Goal: Contribute content: Add original content to the website for others to see

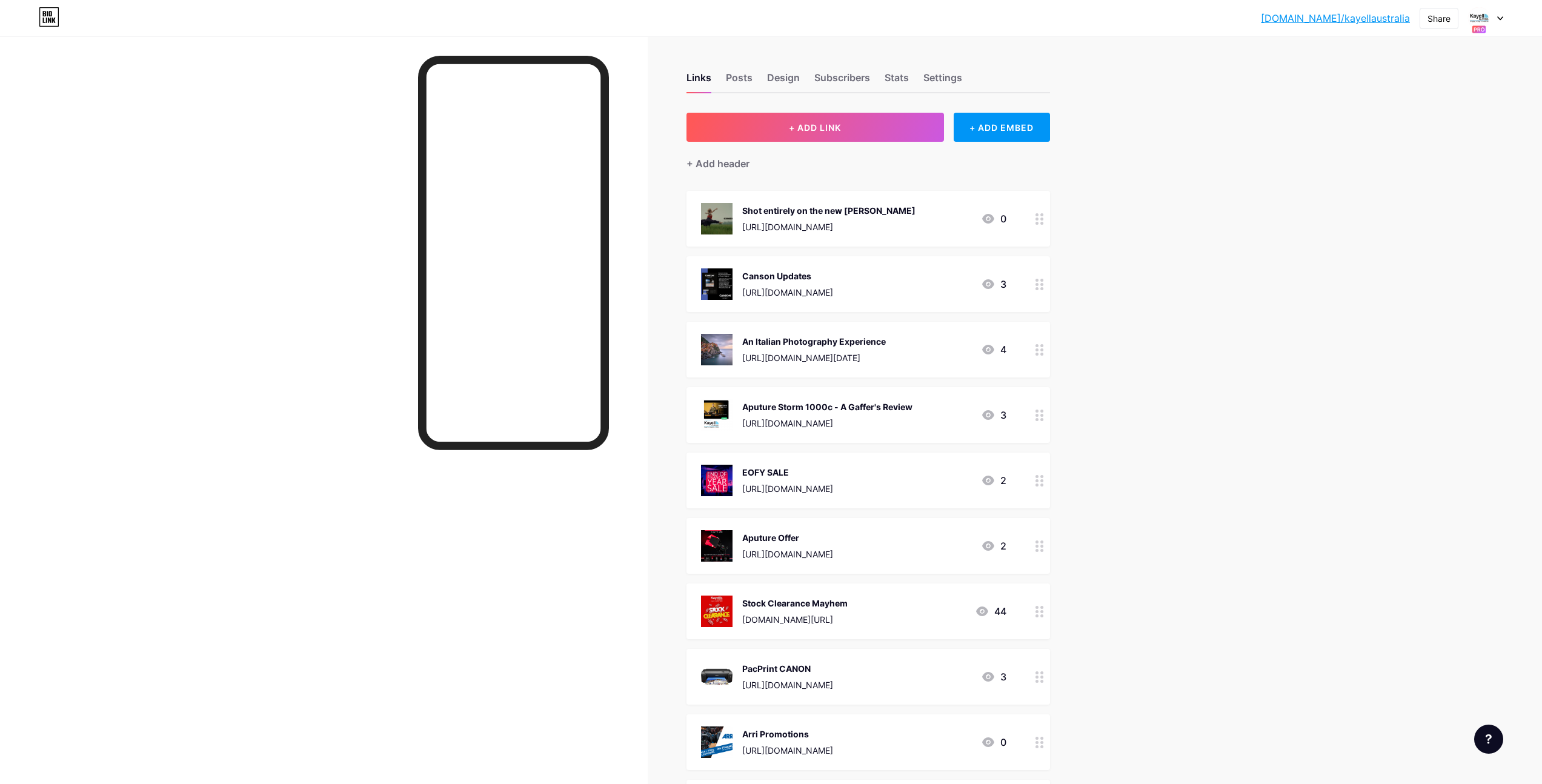
click at [1493, 14] on div at bounding box center [1485, 18] width 35 height 22
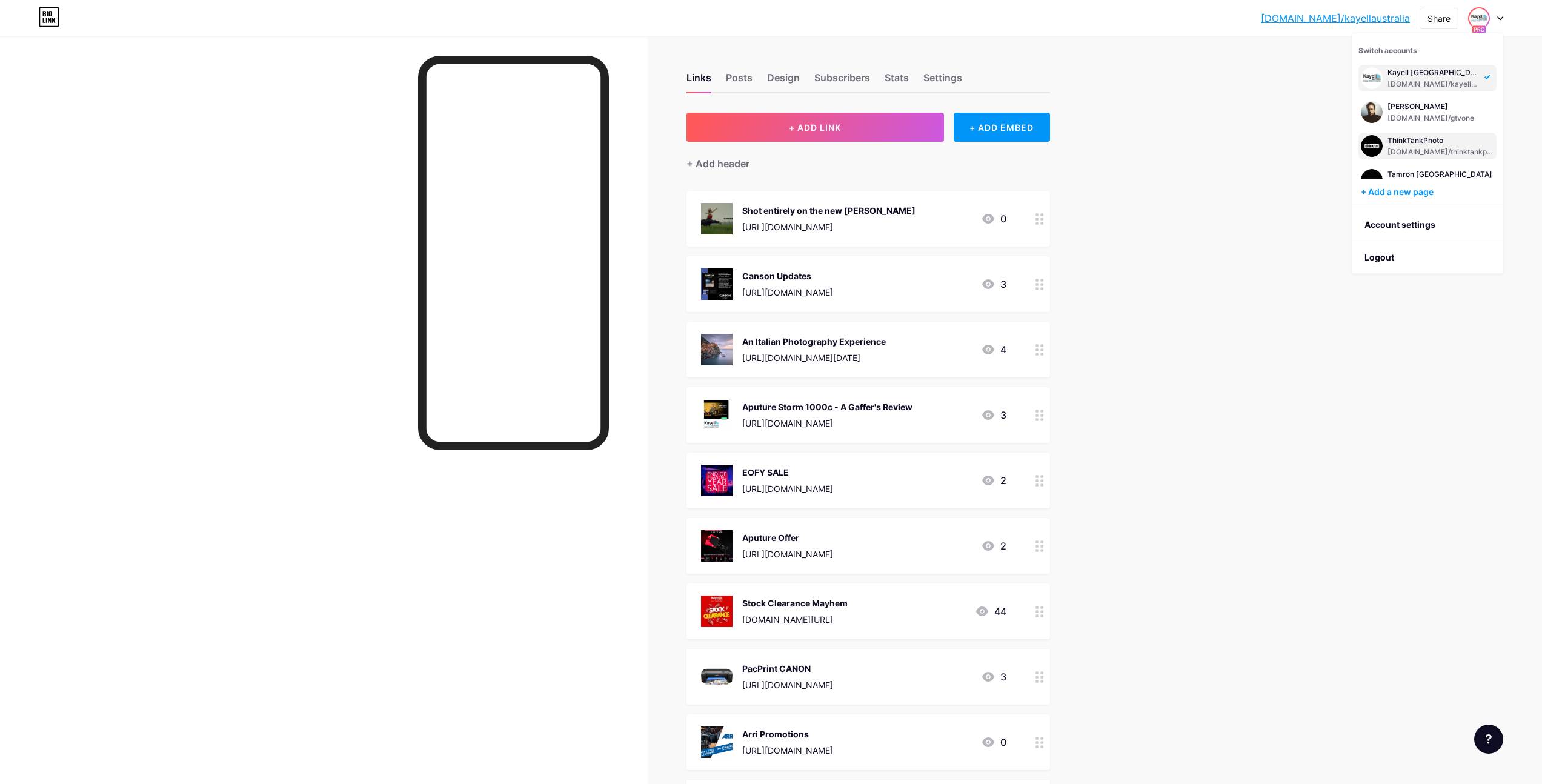
scroll to position [62, 0]
click at [1398, 118] on div "Tamron Australia [DOMAIN_NAME]/tamronaus" at bounding box center [1440, 118] width 105 height 22
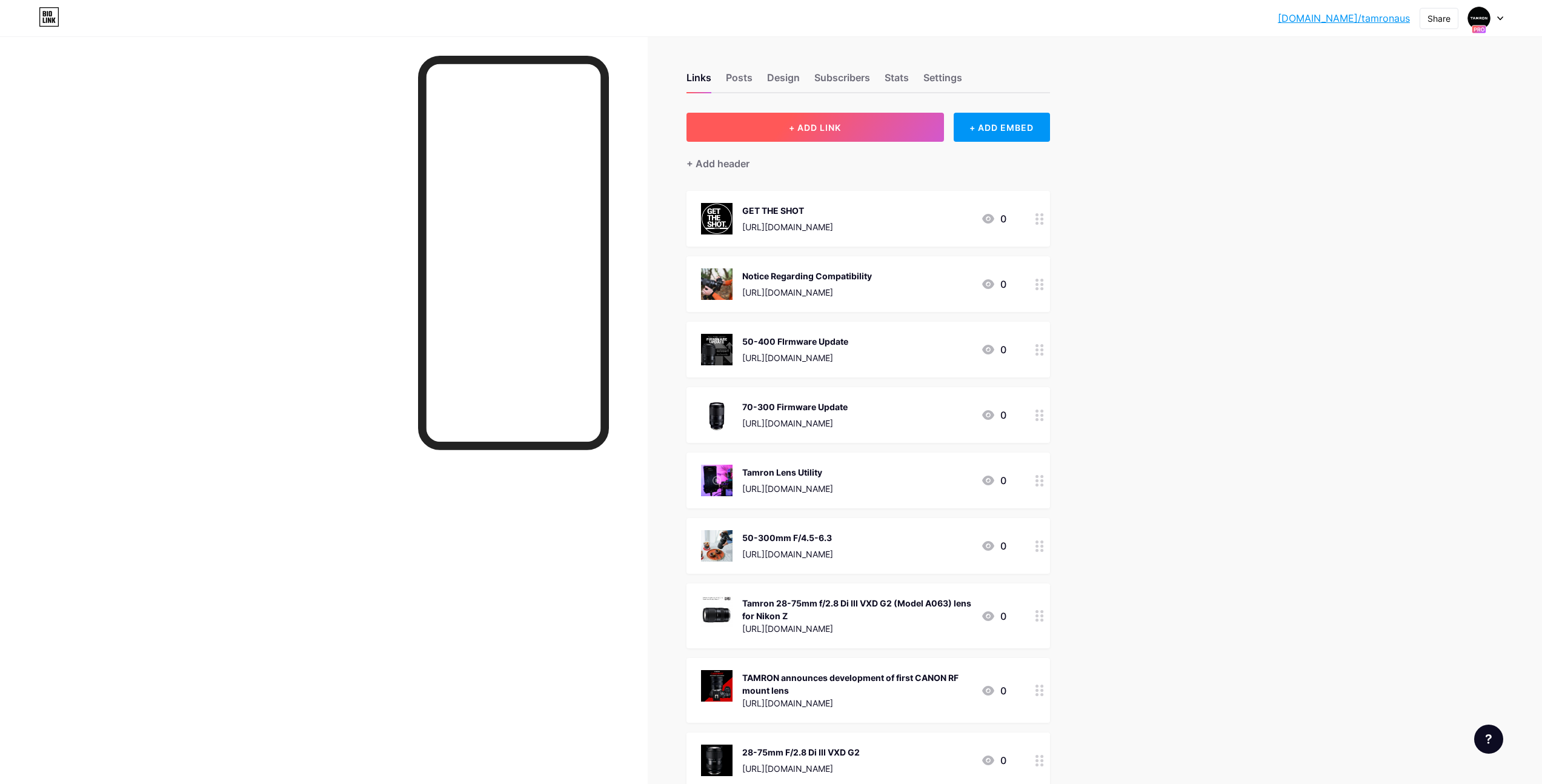
click at [828, 117] on button "+ ADD LINK" at bounding box center [815, 127] width 258 height 29
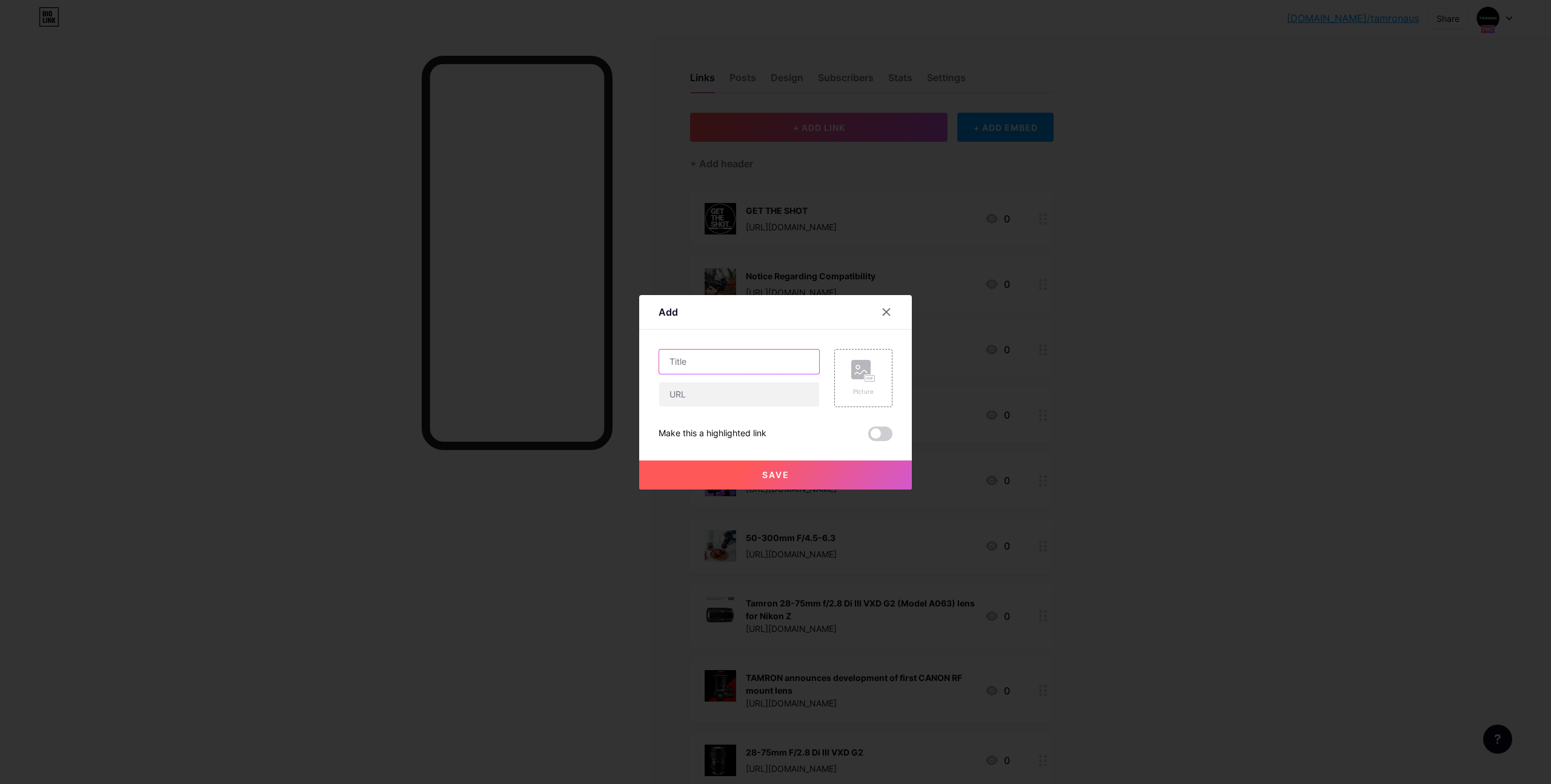
click at [754, 349] on input "text" at bounding box center [738, 361] width 160 height 25
type input "Tamron 25-200mm Introduction!"
paste input "[URL][DOMAIN_NAME]"
type input "[URL][DOMAIN_NAME]"
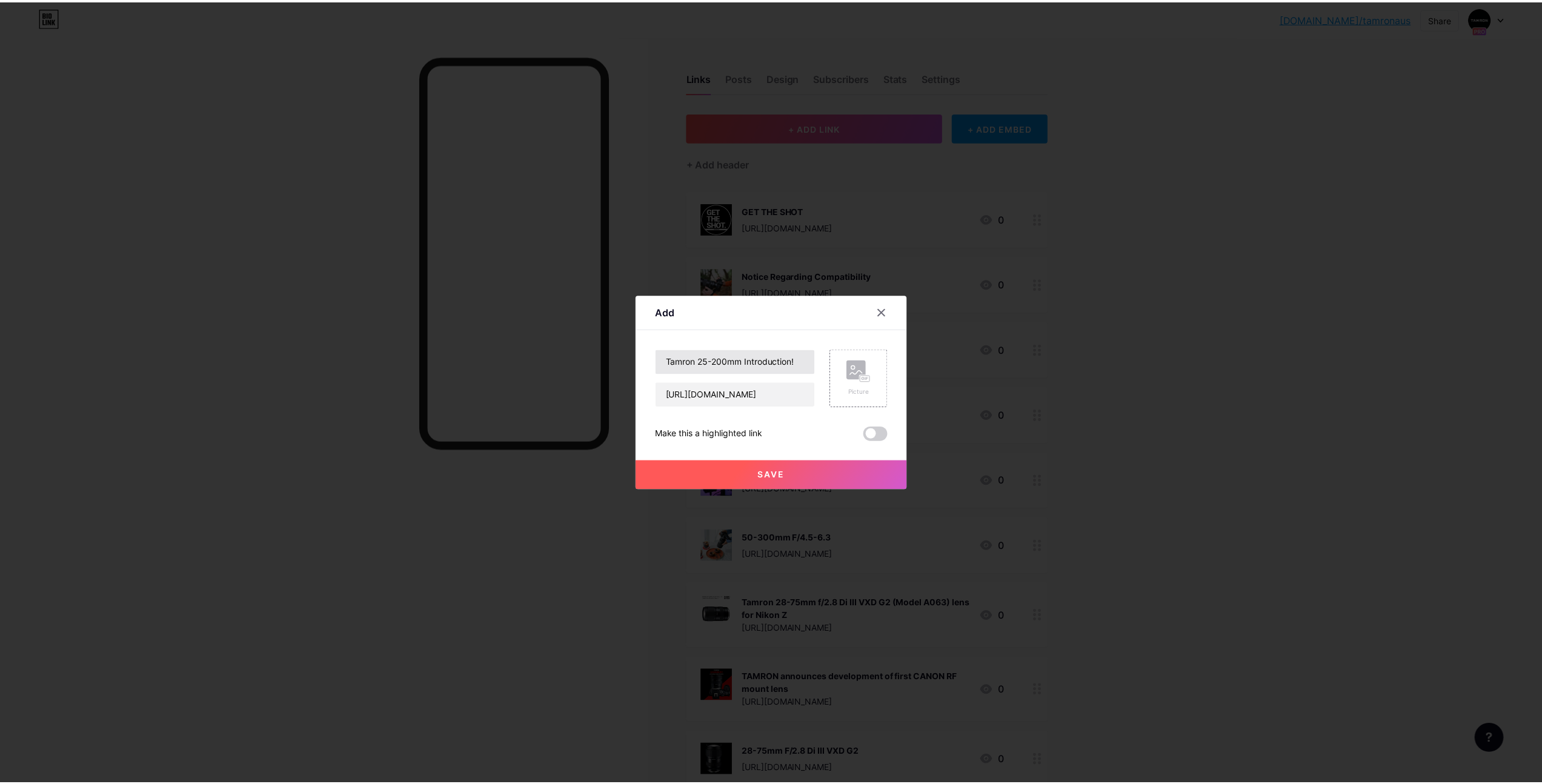
scroll to position [0, 0]
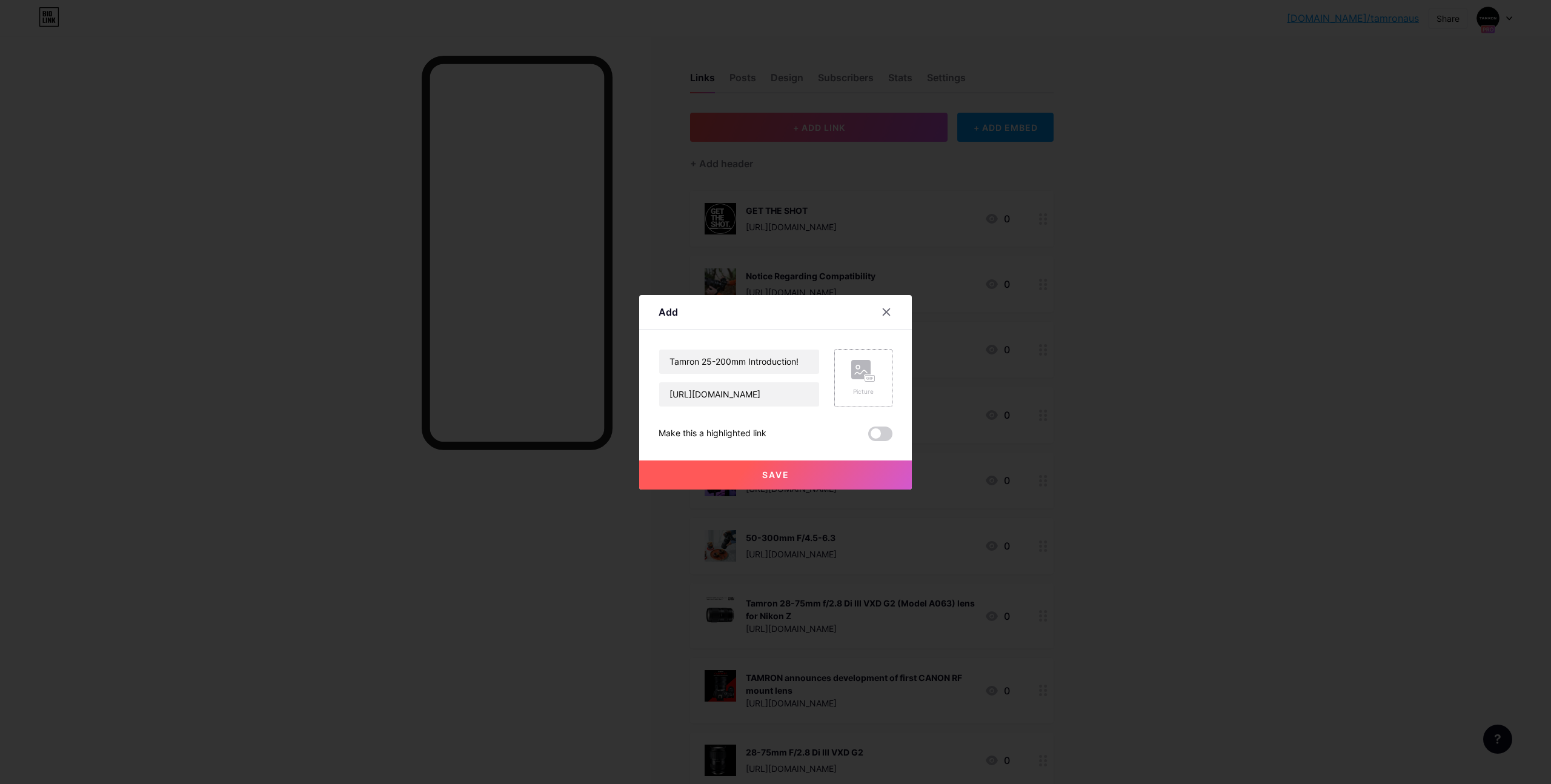
click at [856, 372] on icon at bounding box center [860, 372] width 12 height 4
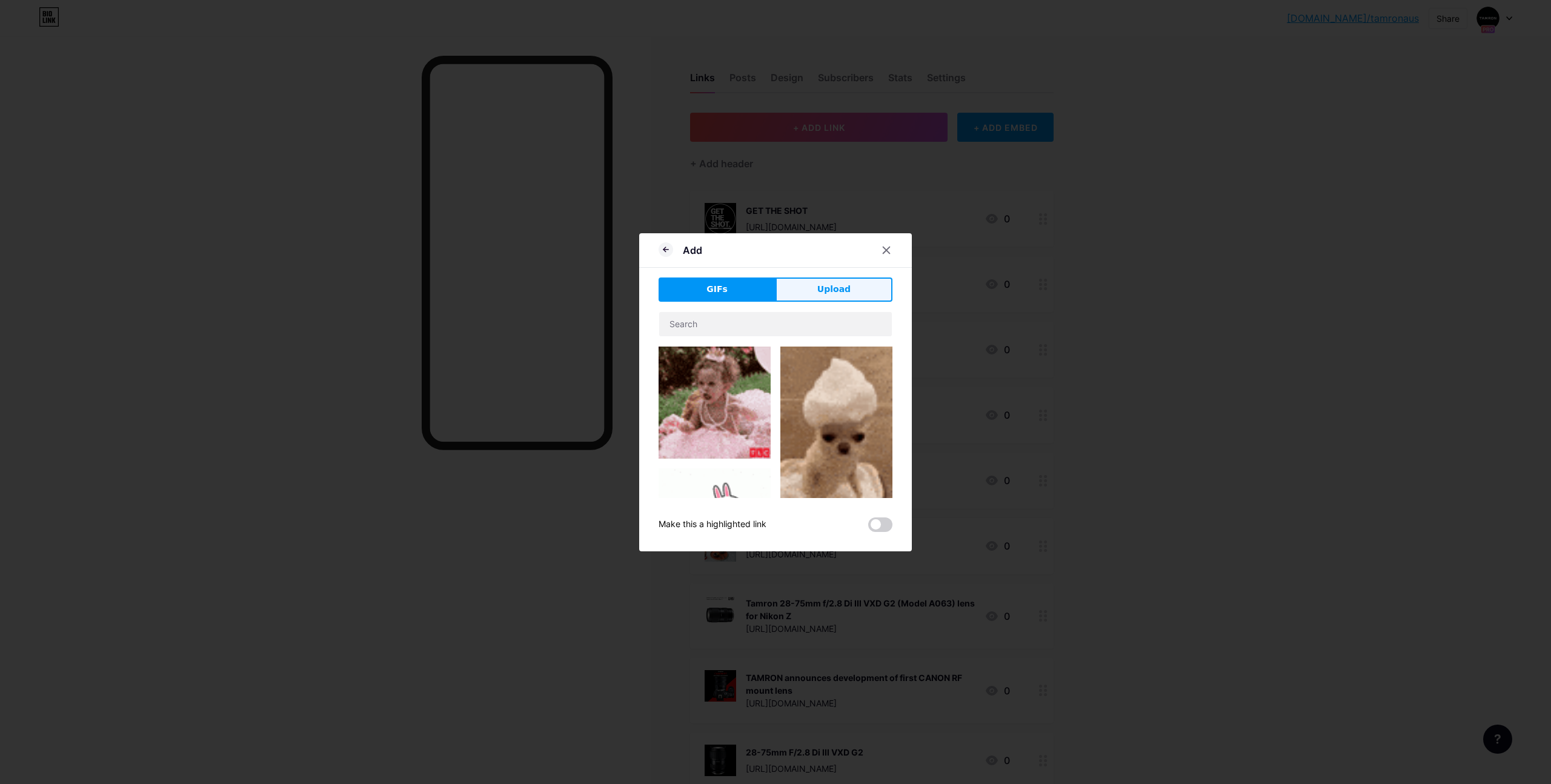
click at [812, 281] on button "Upload" at bounding box center [834, 290] width 117 height 25
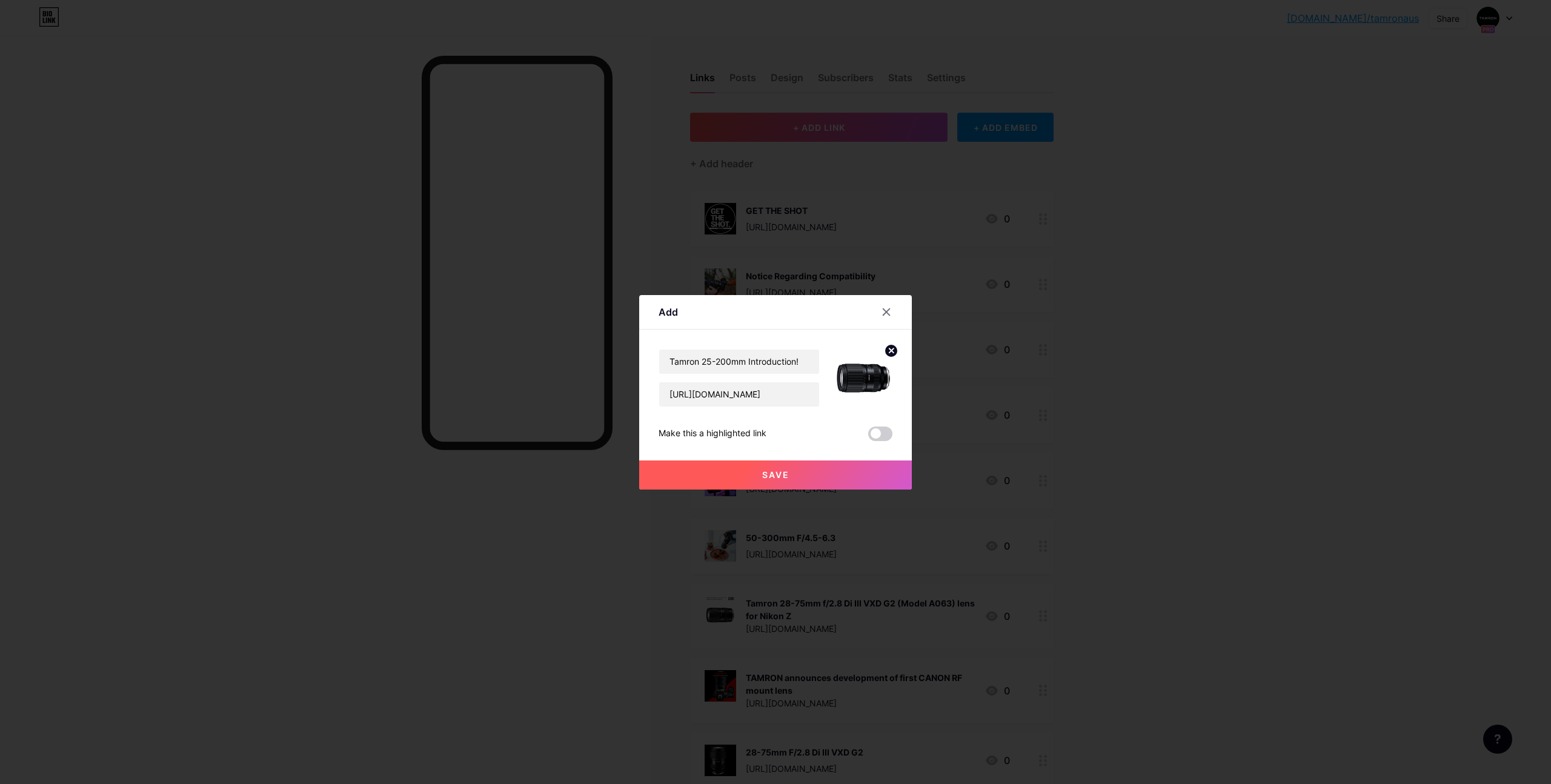
click at [795, 477] on button "Save" at bounding box center [775, 475] width 272 height 29
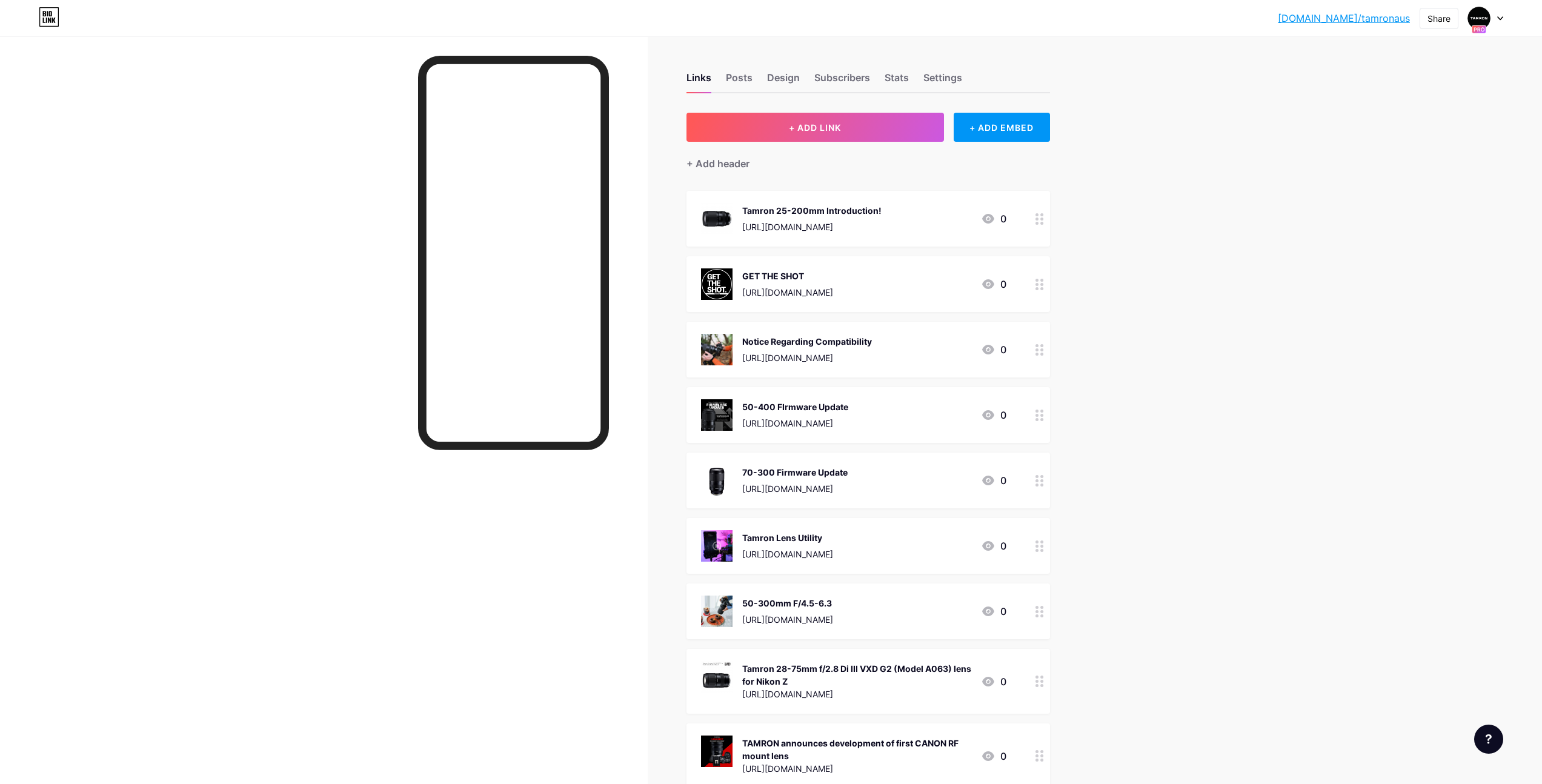
click at [258, 247] on div at bounding box center [324, 429] width 648 height 784
